Goal: Find specific page/section: Find specific page/section

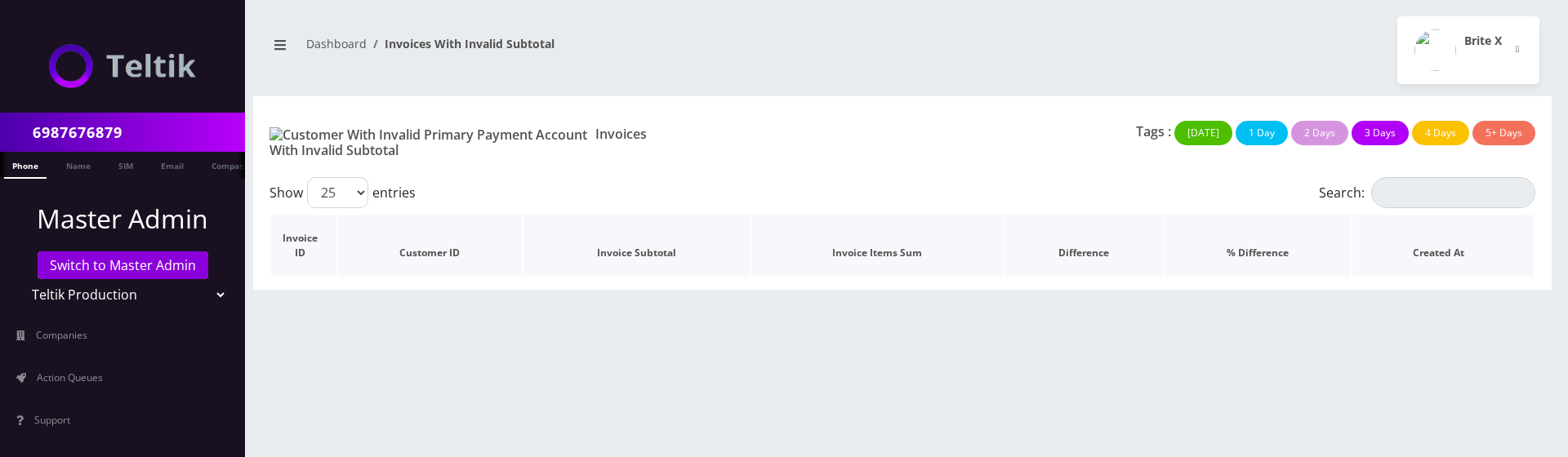
scroll to position [0, 8]
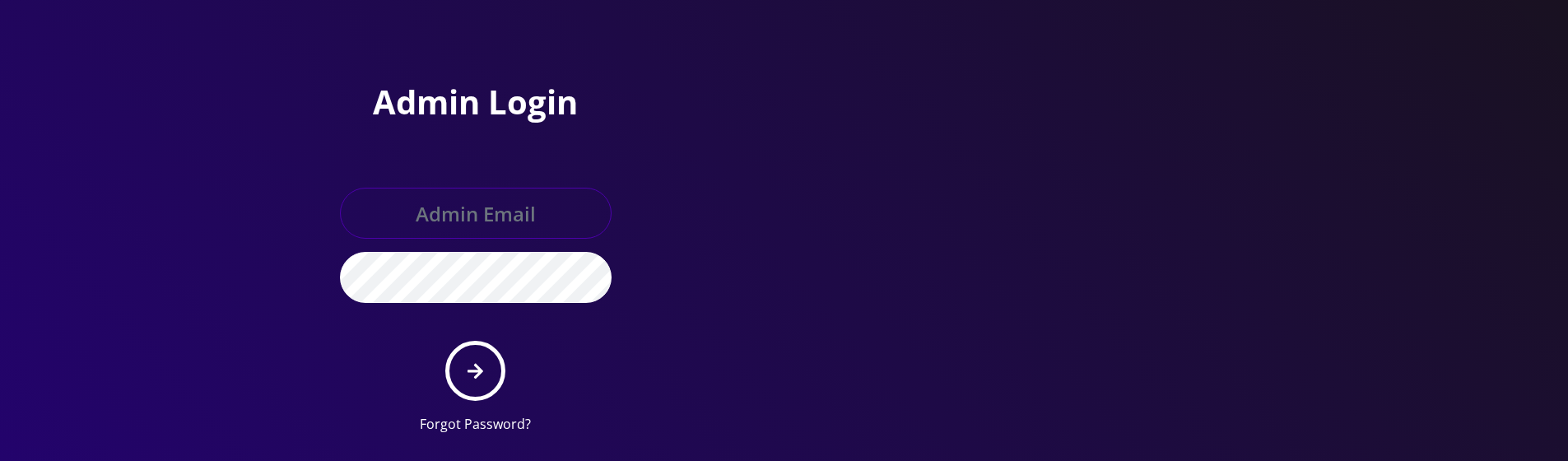
type input "master@britewireless.com"
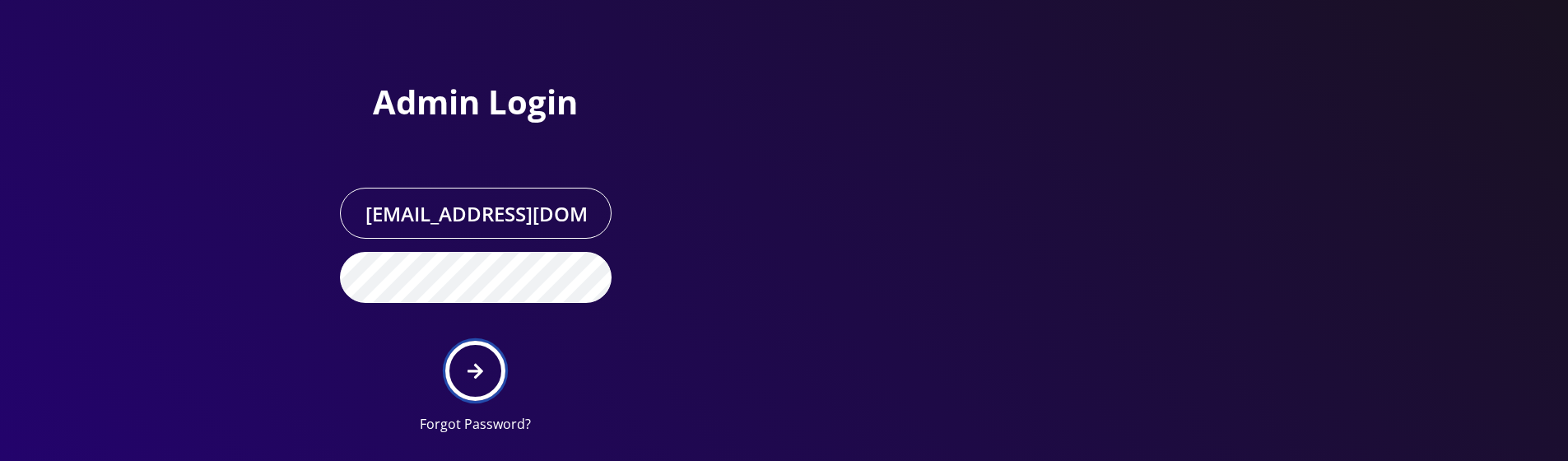
click at [488, 401] on button "submit" at bounding box center [475, 371] width 60 height 60
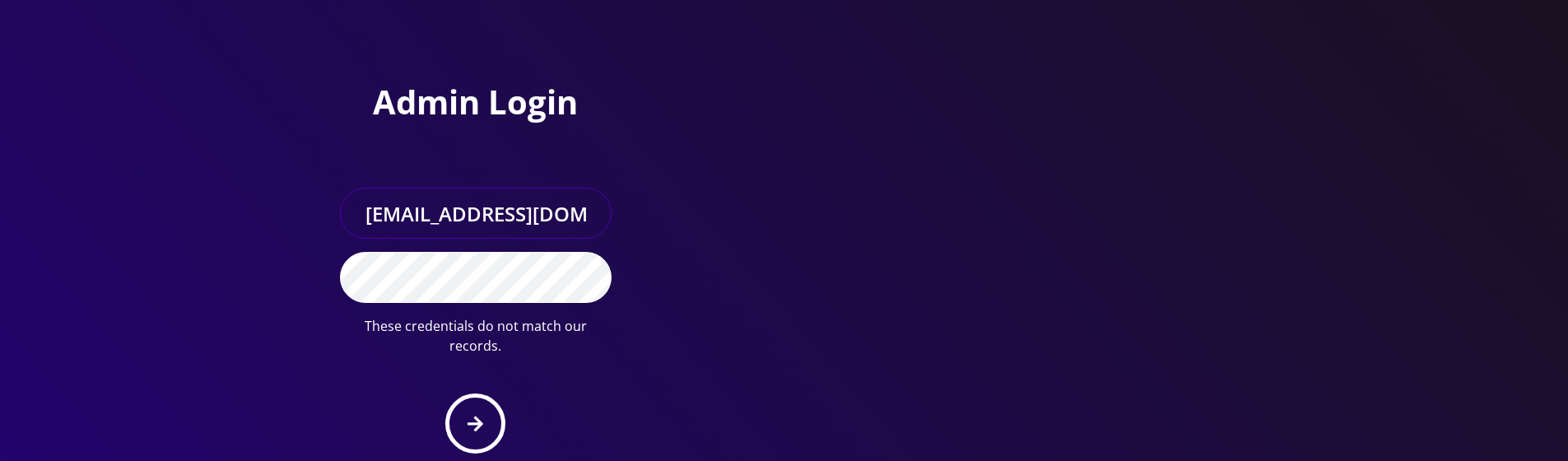
click at [485, 239] on input "master@britewireless.com" at bounding box center [476, 213] width 272 height 51
type input "sanaullah@senarios.live"
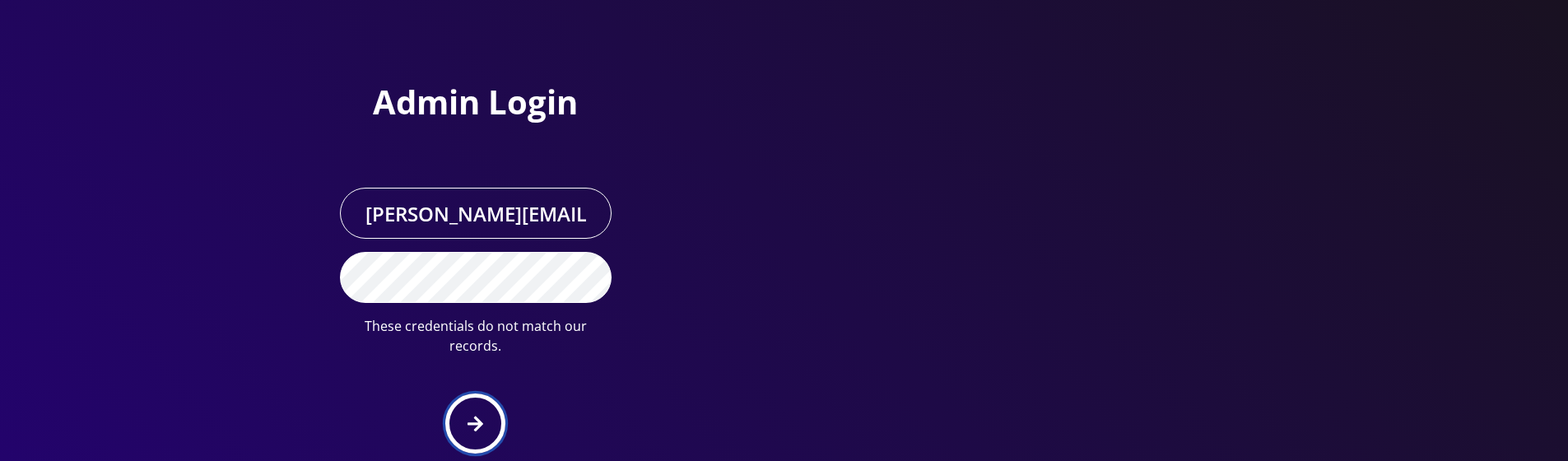
click at [472, 435] on button "submit" at bounding box center [475, 423] width 60 height 60
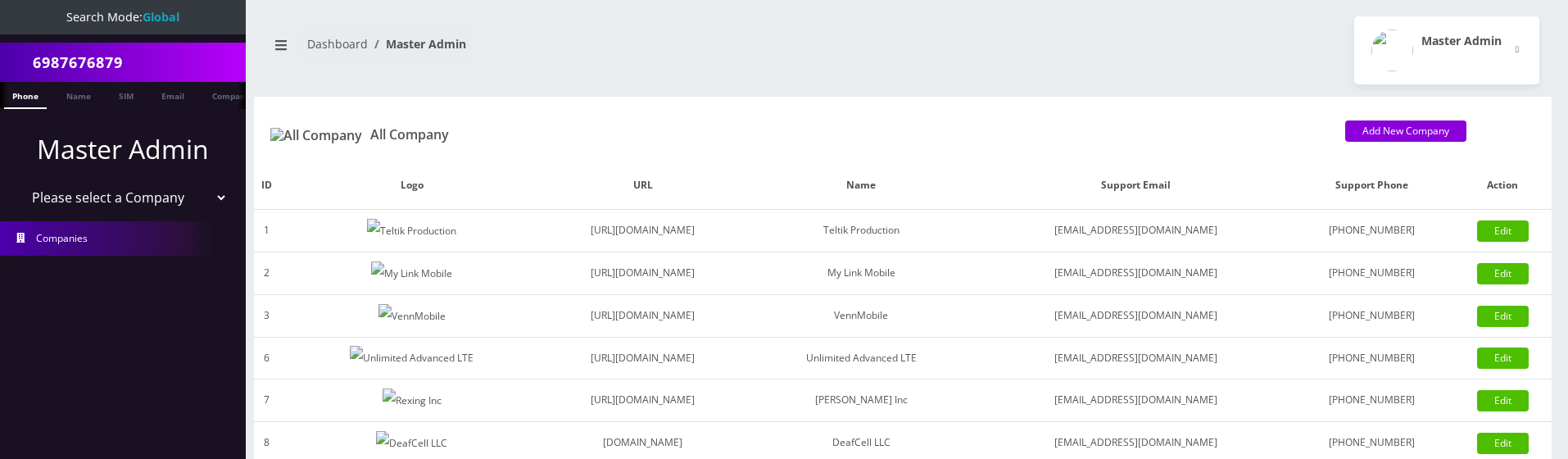
click at [186, 213] on li "Master Admin Please select a Company Teltik Production My Link Mobile VennMobil…" at bounding box center [122, 171] width 246 height 92
select select "1"
click at [19, 182] on select "Please select a Company Teltik Production My Link Mobile VennMobile Unlimited A…" at bounding box center [123, 197] width 209 height 31
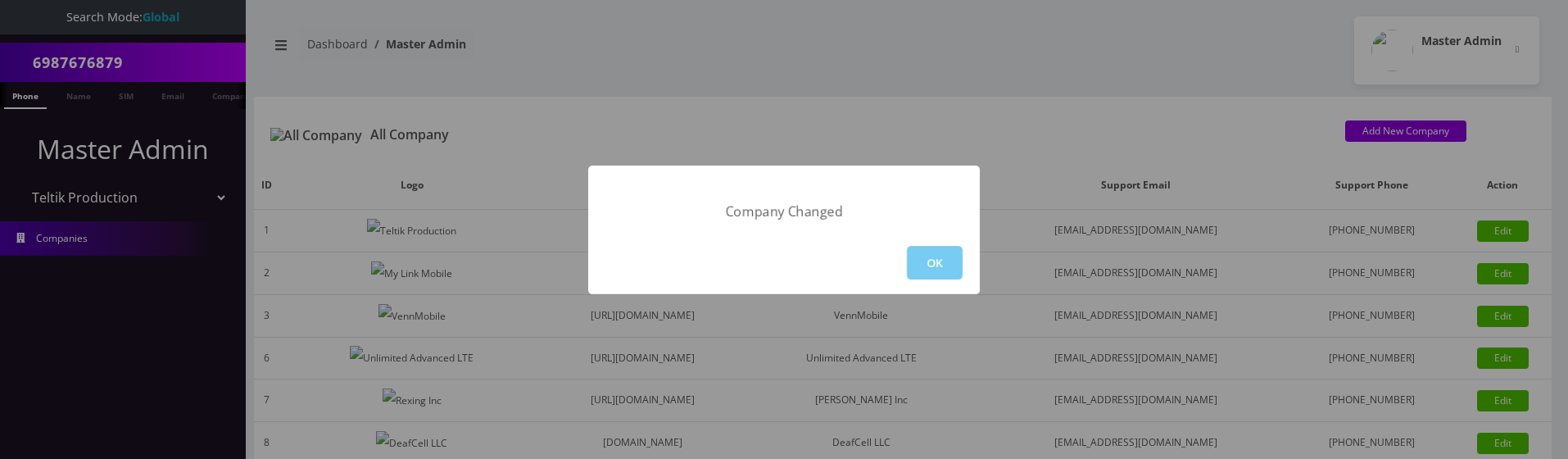
click at [932, 263] on button "OK" at bounding box center [934, 263] width 56 height 34
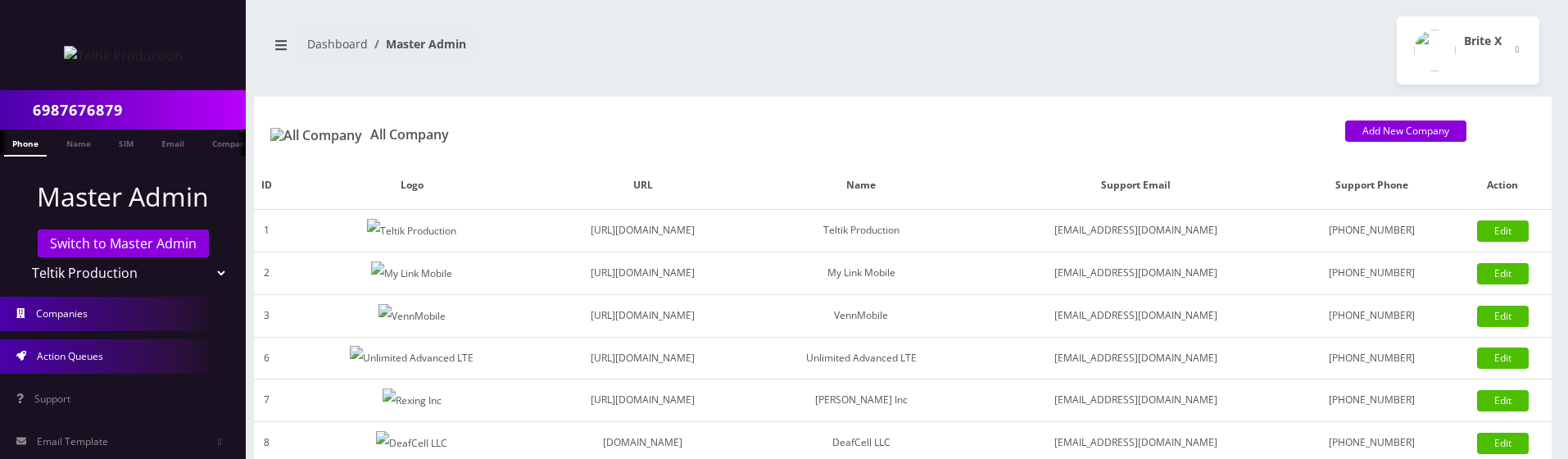
scroll to position [332, 0]
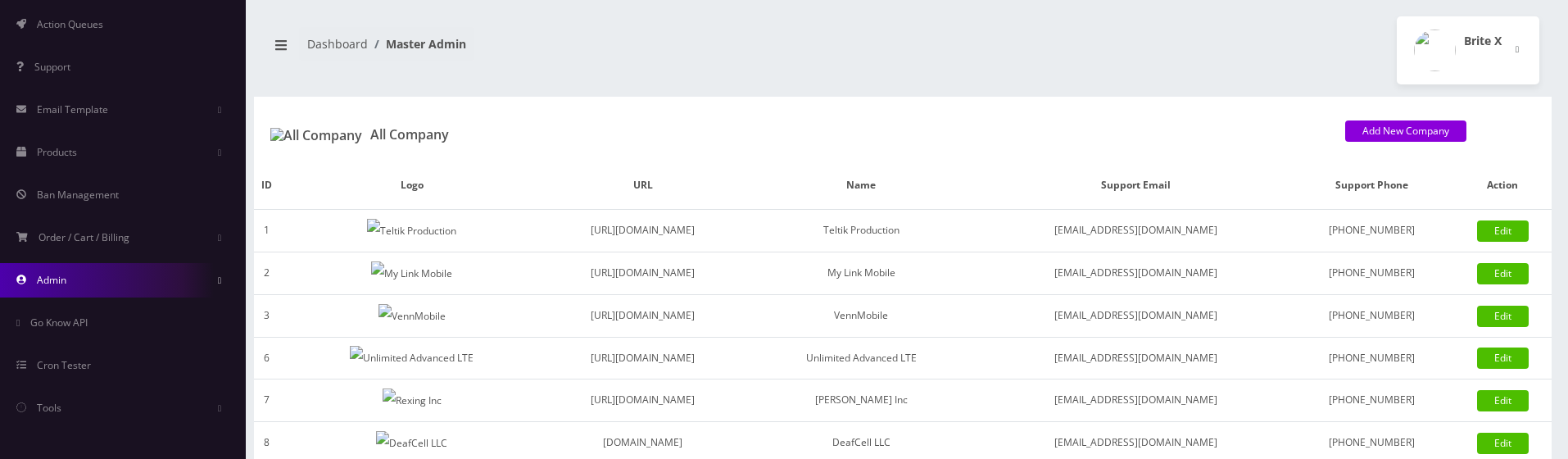
click at [116, 296] on link "Admin" at bounding box center [122, 280] width 246 height 35
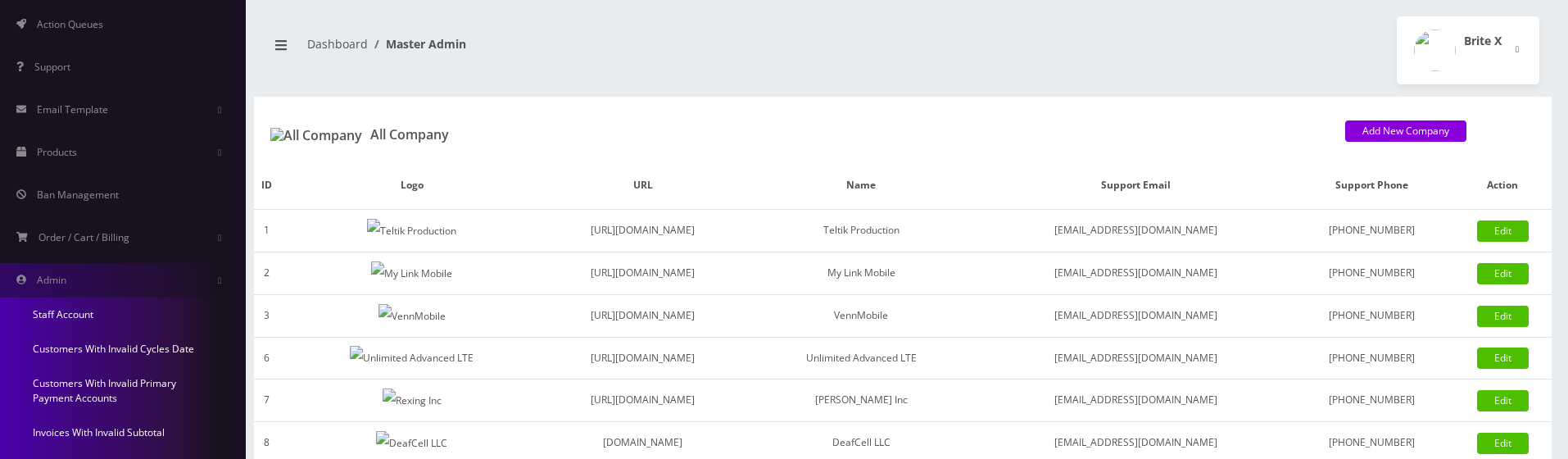
scroll to position [554, 0]
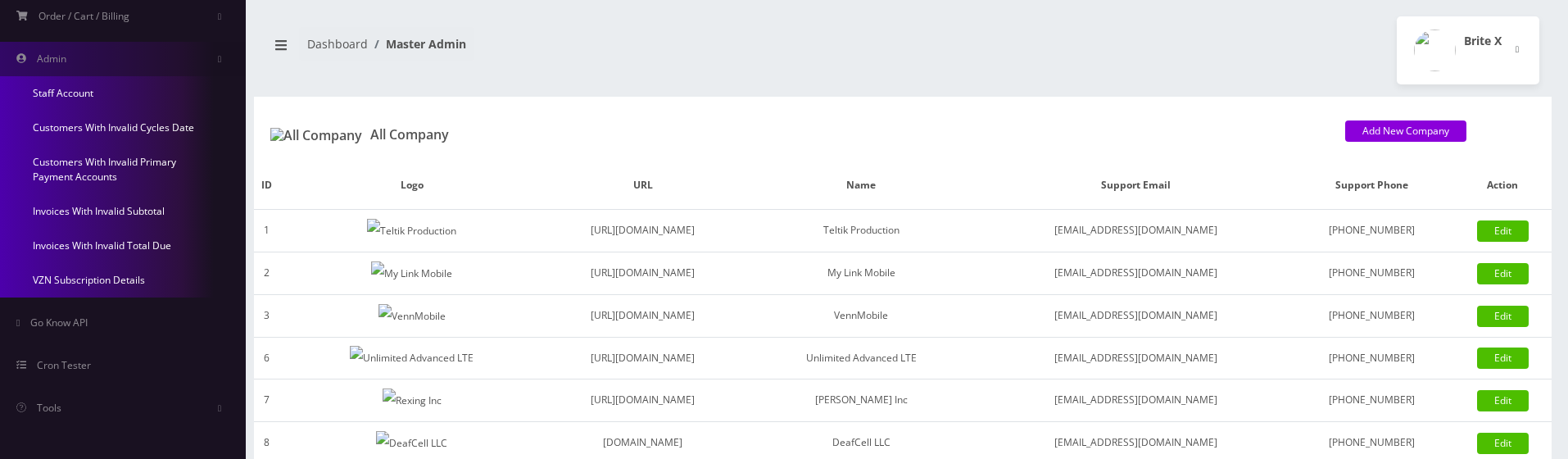
click at [149, 212] on link "Invoices With Invalid Subtotal" at bounding box center [122, 211] width 246 height 35
